Goal: Task Accomplishment & Management: Use online tool/utility

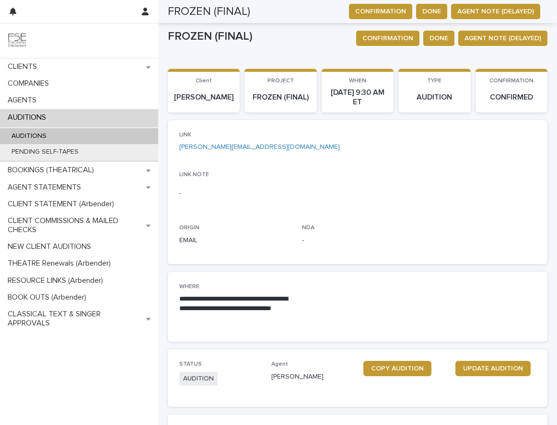
scroll to position [843, 0]
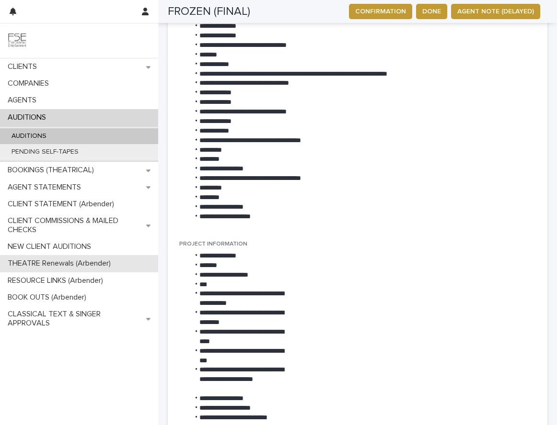
click at [56, 259] on p "THEATRE Renewals (Arbender)" at bounding box center [61, 263] width 115 height 9
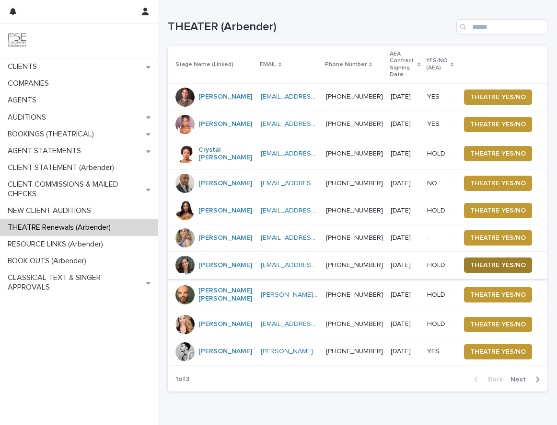
click at [507, 270] on span "THEATRE YES/NO" at bounding box center [498, 266] width 56 height 10
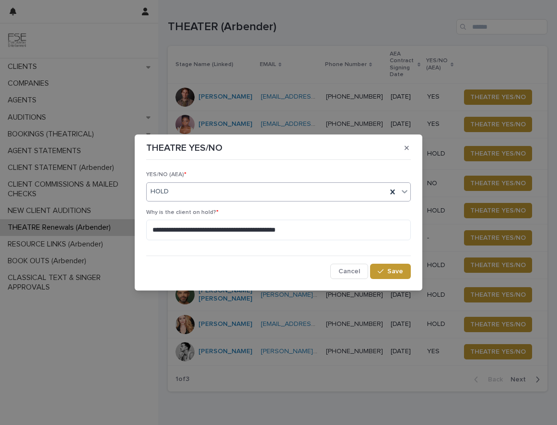
click at [239, 197] on div "HOLD" at bounding box center [267, 192] width 240 height 16
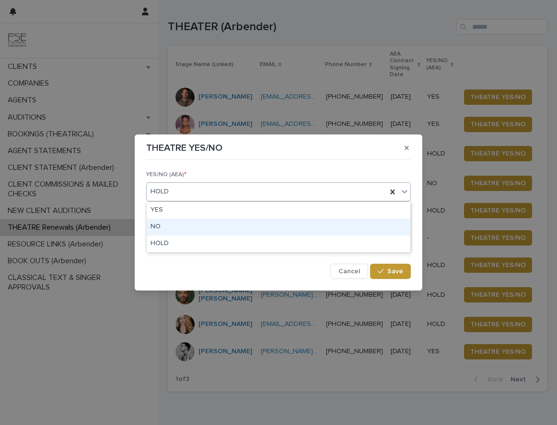
click at [194, 226] on div "NO" at bounding box center [279, 227] width 264 height 17
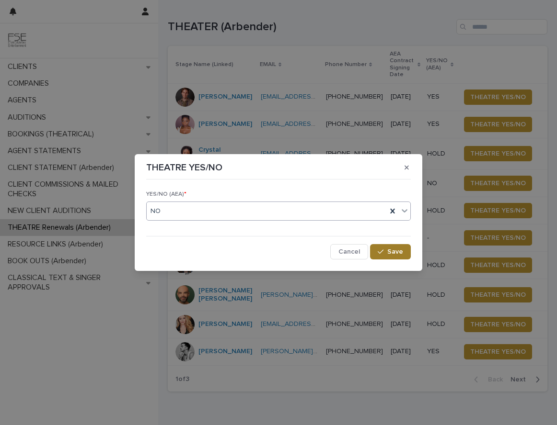
click at [400, 251] on span "Save" at bounding box center [395, 252] width 16 height 7
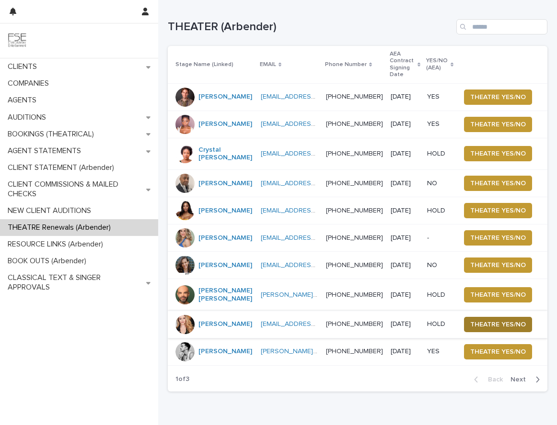
click at [489, 330] on span "THEATRE YES/NO" at bounding box center [498, 325] width 56 height 10
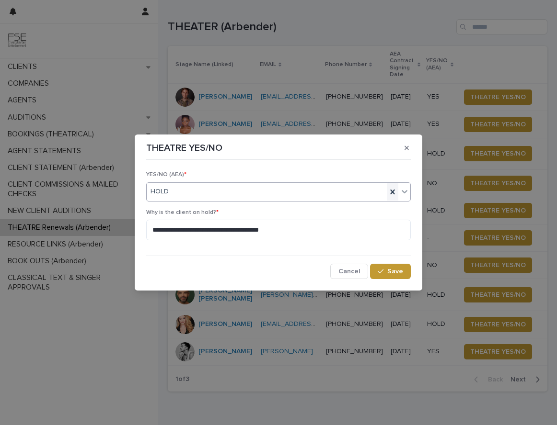
click at [390, 192] on icon at bounding box center [393, 192] width 10 height 10
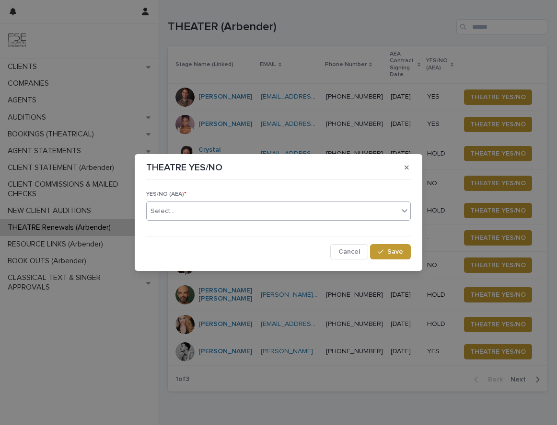
click at [259, 210] on div "Select..." at bounding box center [273, 212] width 252 height 16
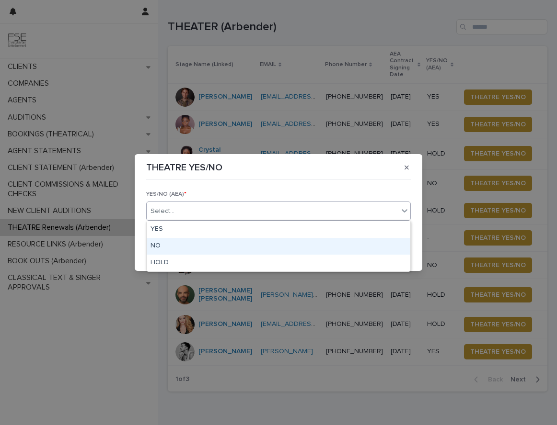
click at [172, 249] on div "NO" at bounding box center [279, 246] width 264 height 17
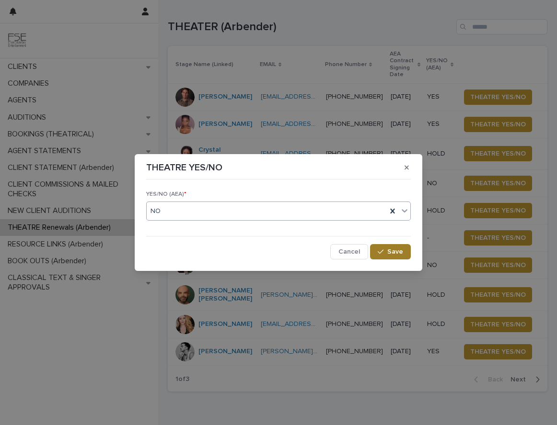
click at [397, 252] on span "Save" at bounding box center [395, 252] width 16 height 7
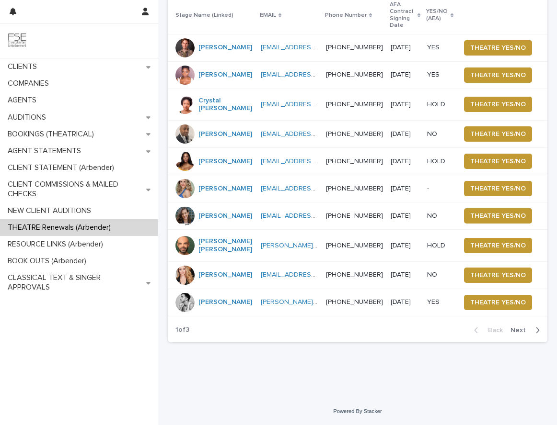
scroll to position [95, 0]
click at [510, 330] on span "Next" at bounding box center [520, 330] width 21 height 7
